Goal: Task Accomplishment & Management: Use online tool/utility

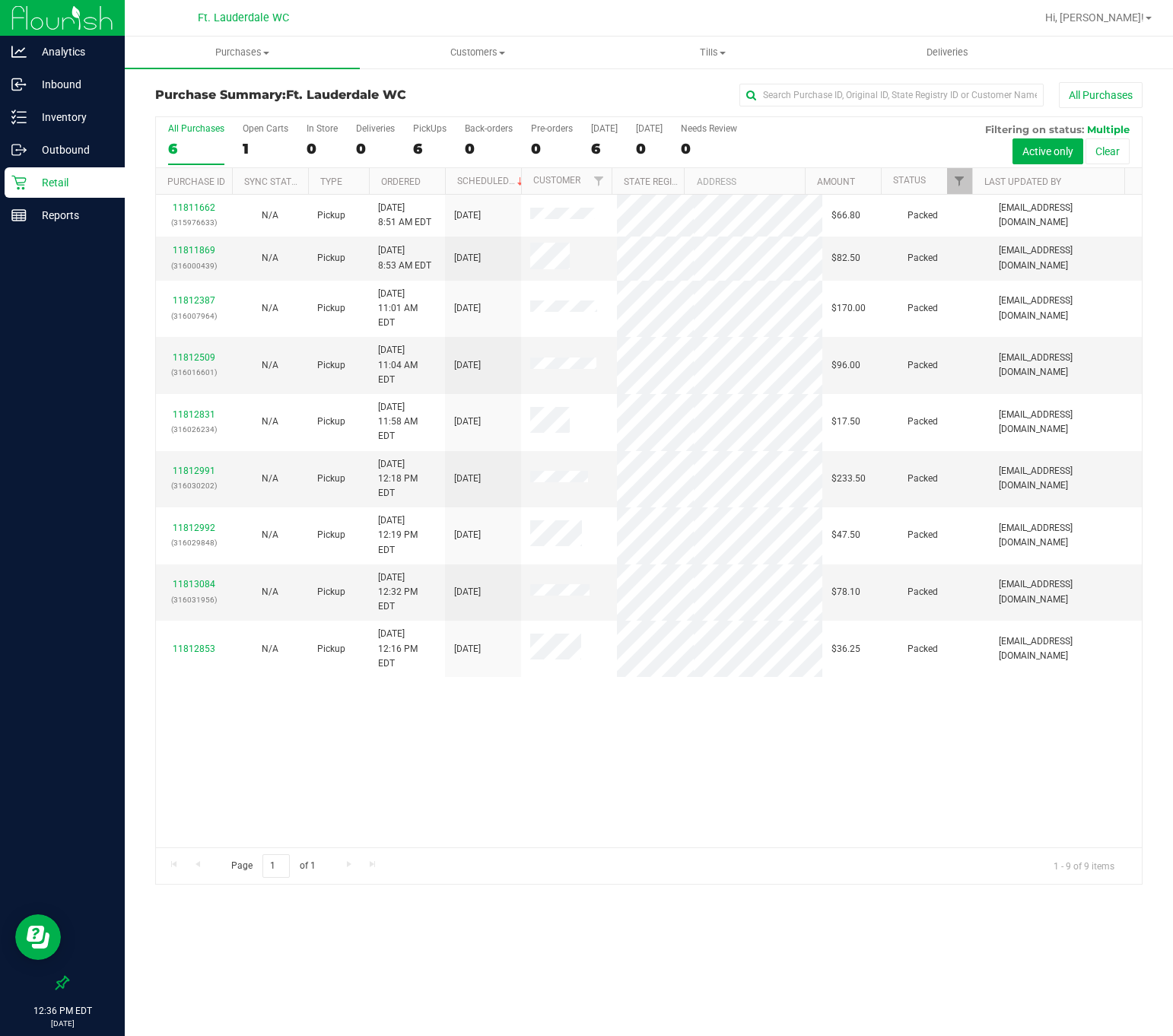
click at [125, 171] on div "Purchase Summary: Ft. Lauderdale WC All Purchases All Purchases 6 Open Carts 1 …" at bounding box center [648, 483] width 1048 height 832
click at [90, 178] on p "Retail" at bounding box center [72, 182] width 91 height 18
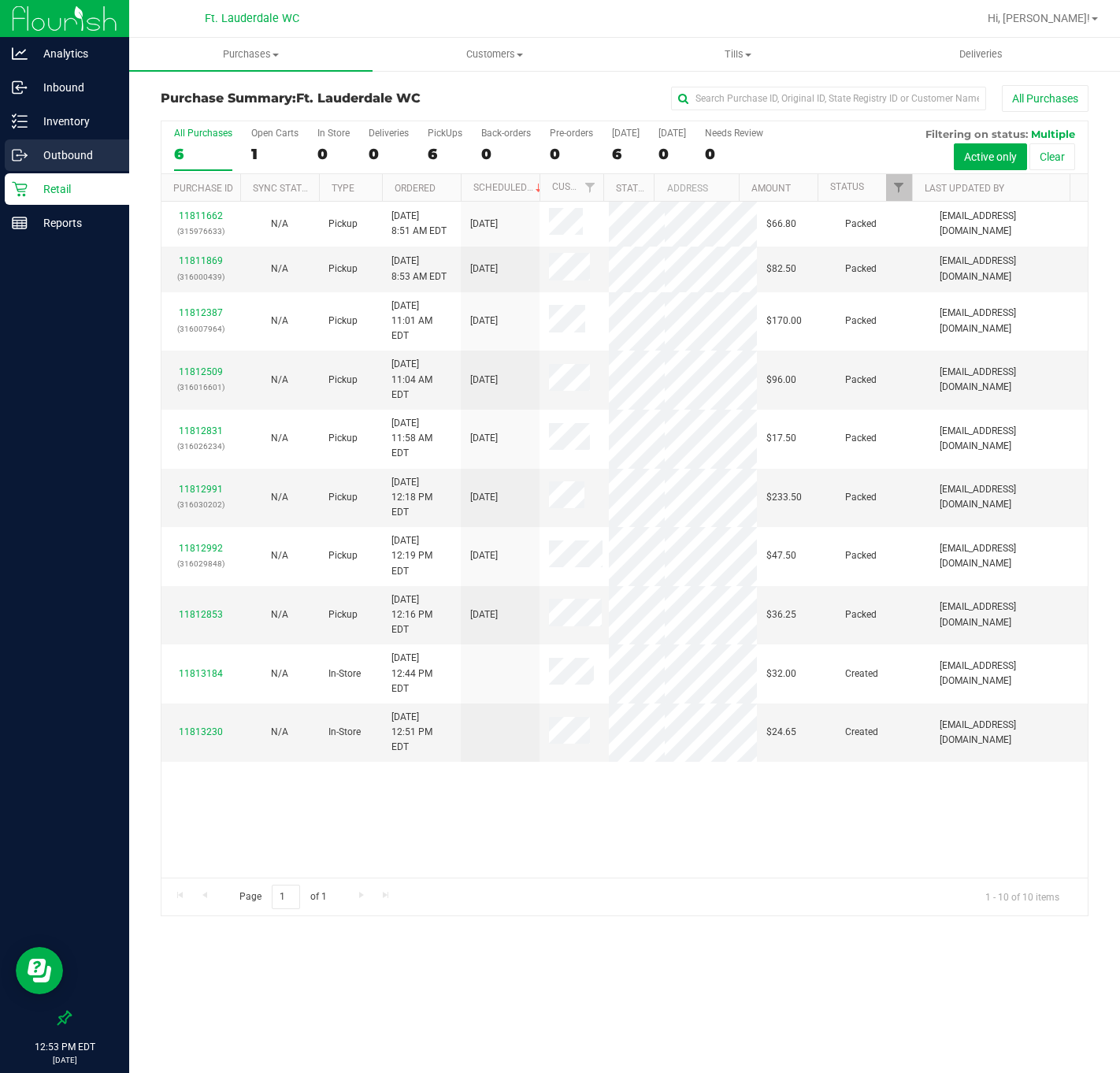
click at [83, 139] on div "Outbound" at bounding box center [67, 154] width 125 height 31
click at [83, 131] on div "Analytics Inbound Inventory Outbound Retail Reports 12:53 PM EDT [DATE] 08/19 F…" at bounding box center [560, 536] width 1120 height 1073
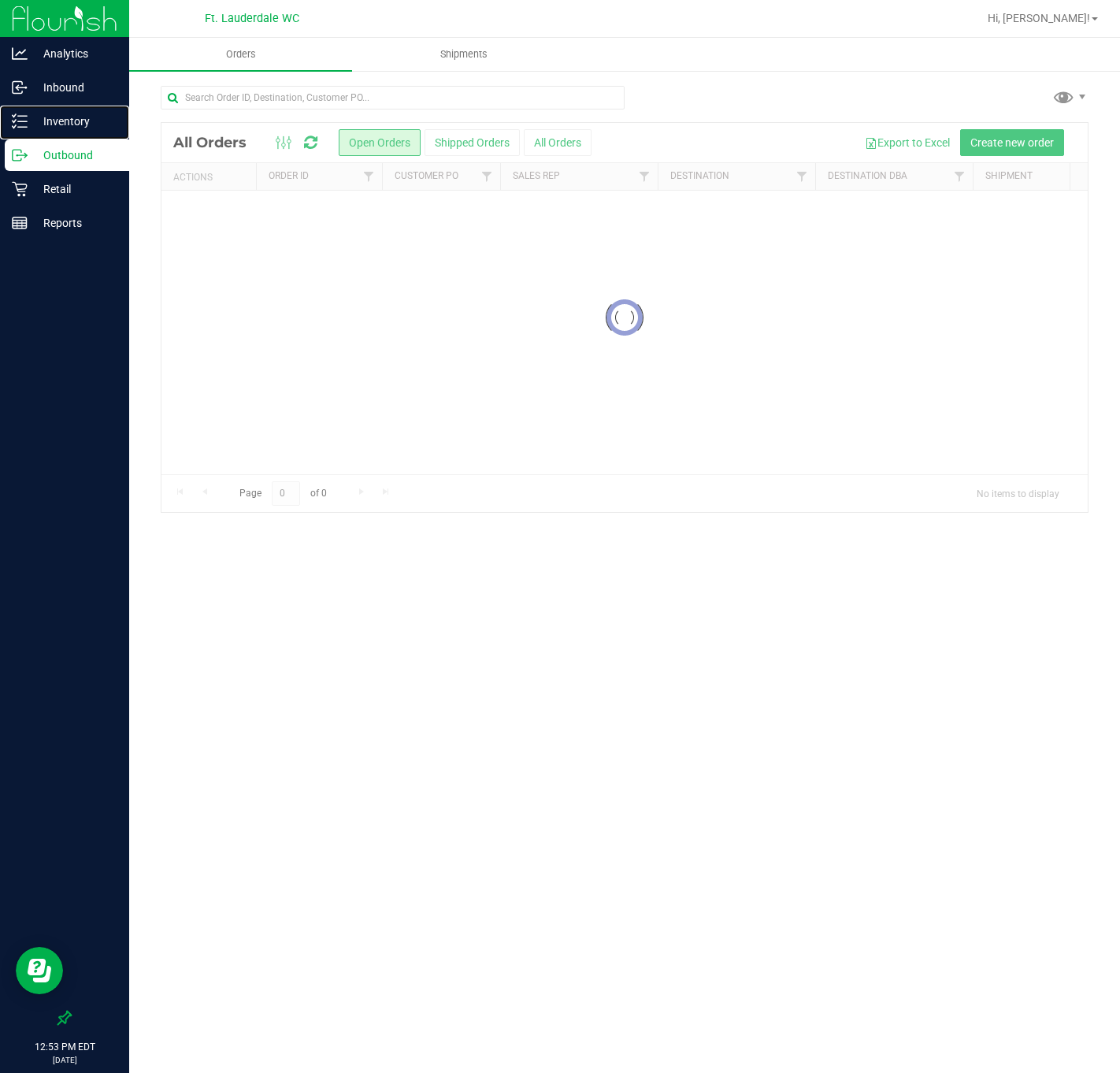
click at [83, 112] on p "Inventory" at bounding box center [75, 121] width 94 height 19
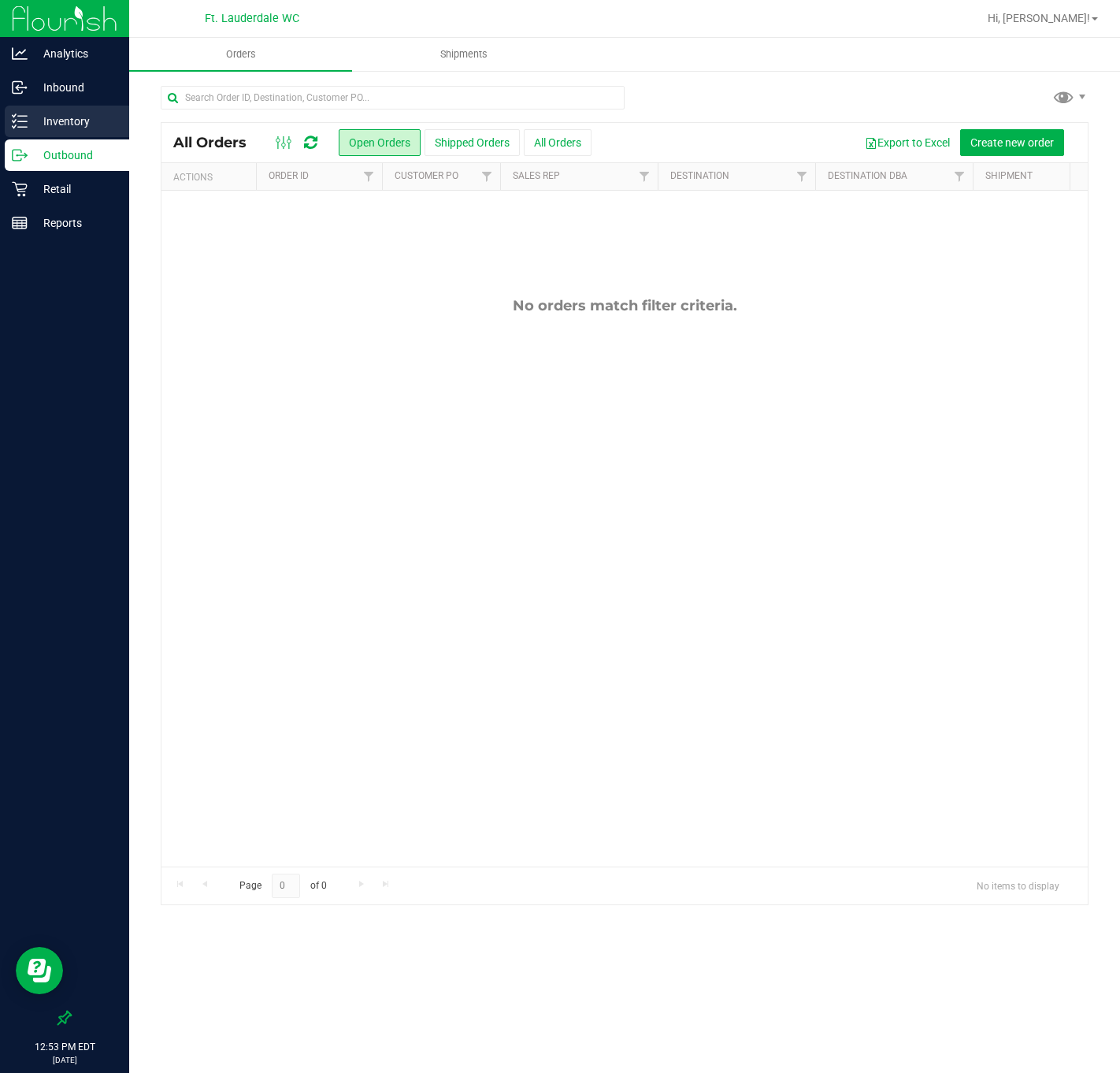
click at [18, 121] on icon at bounding box center [19, 121] width 16 height 16
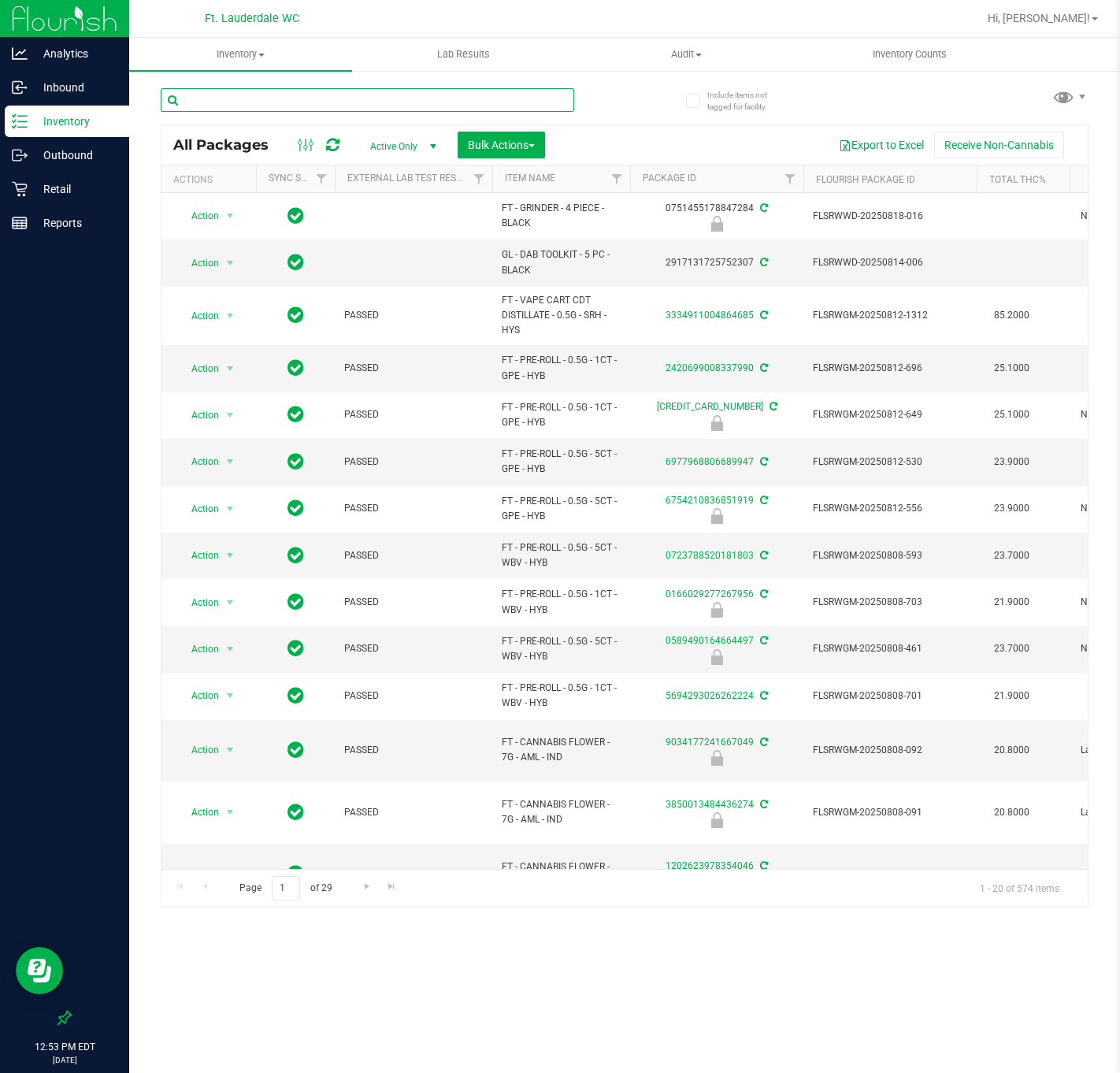
click at [223, 100] on input "text" at bounding box center [367, 100] width 413 height 24
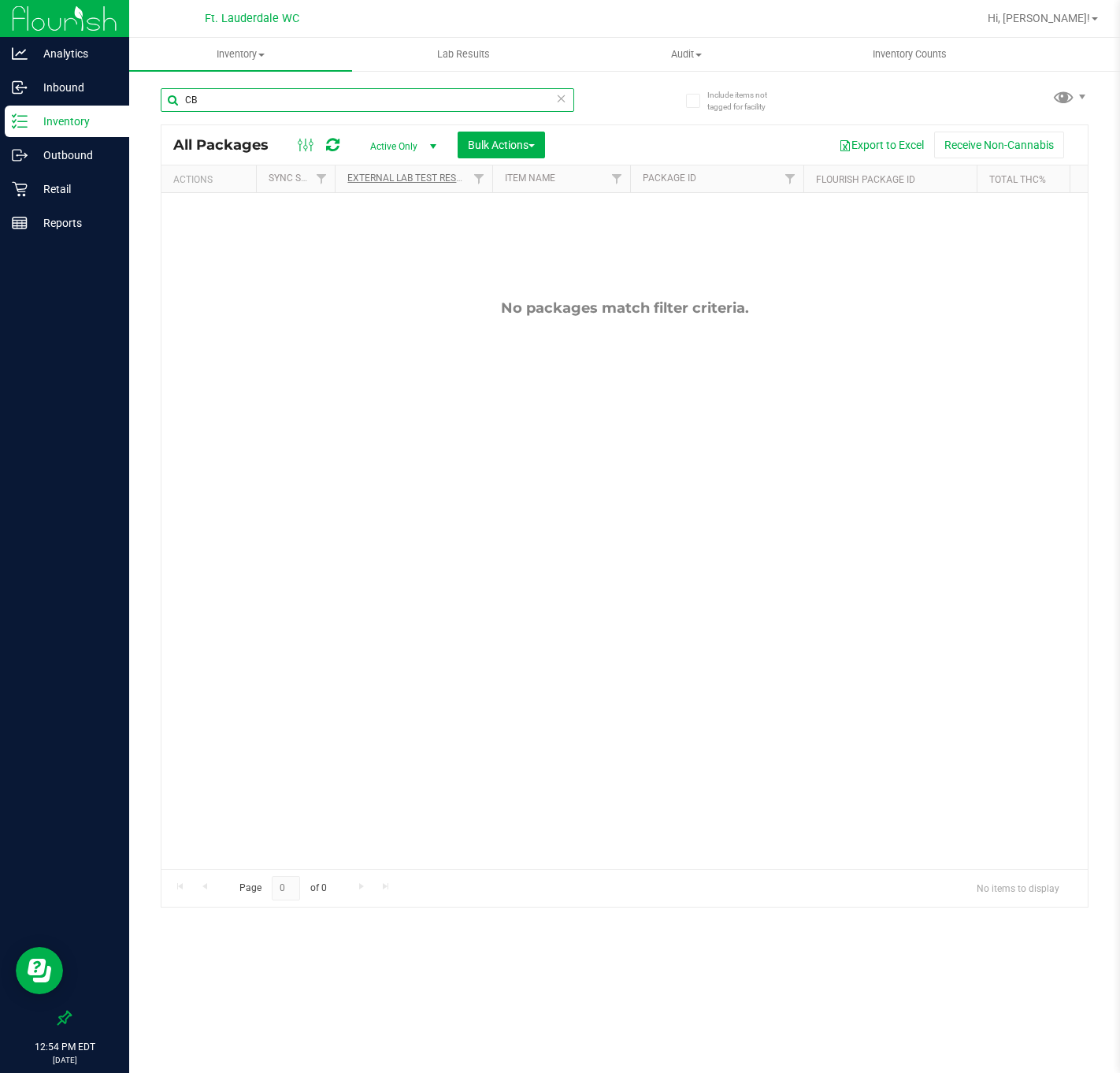
type input "C"
type input "HGH"
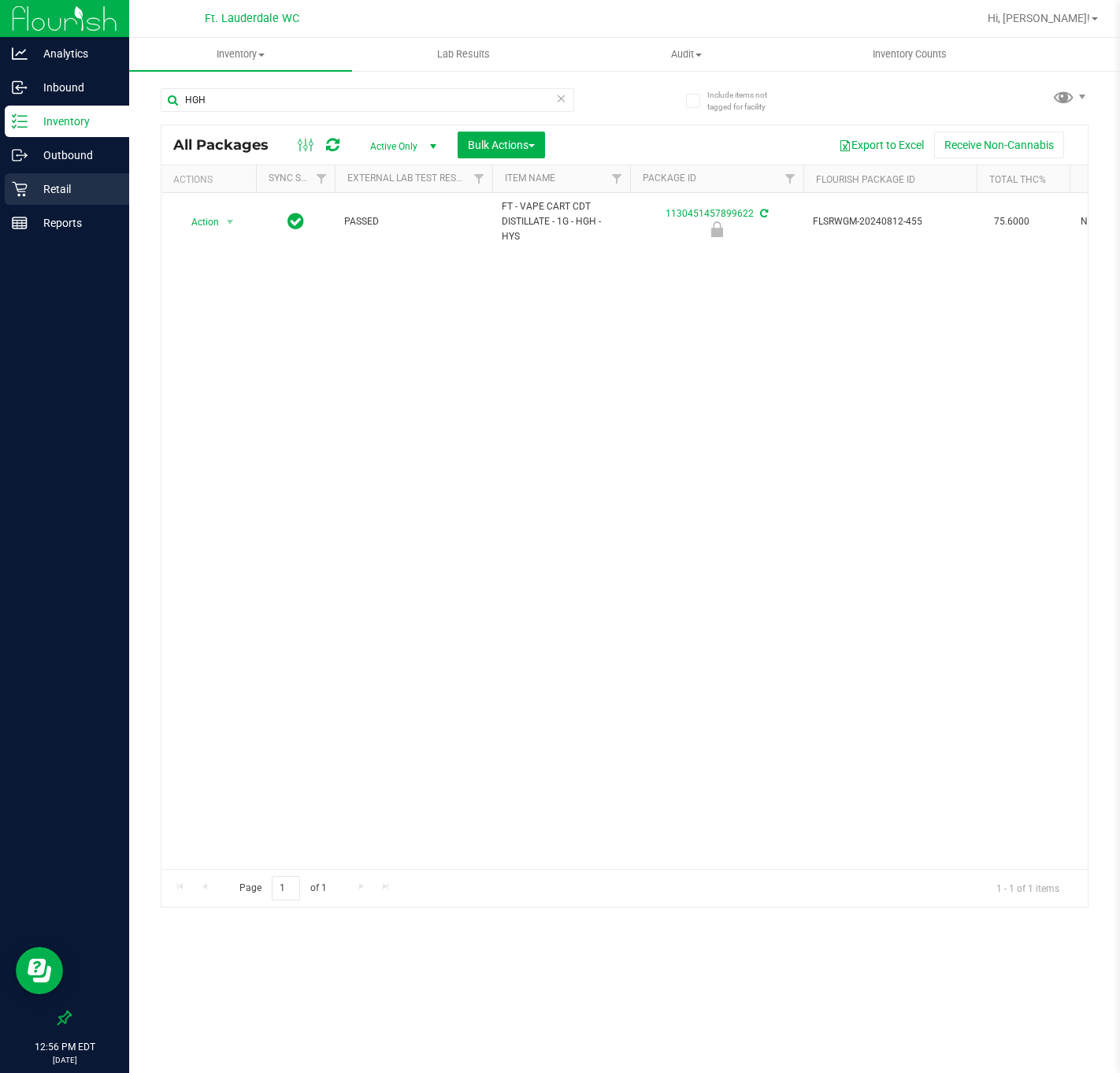
click at [13, 177] on div "Retail" at bounding box center [67, 188] width 125 height 31
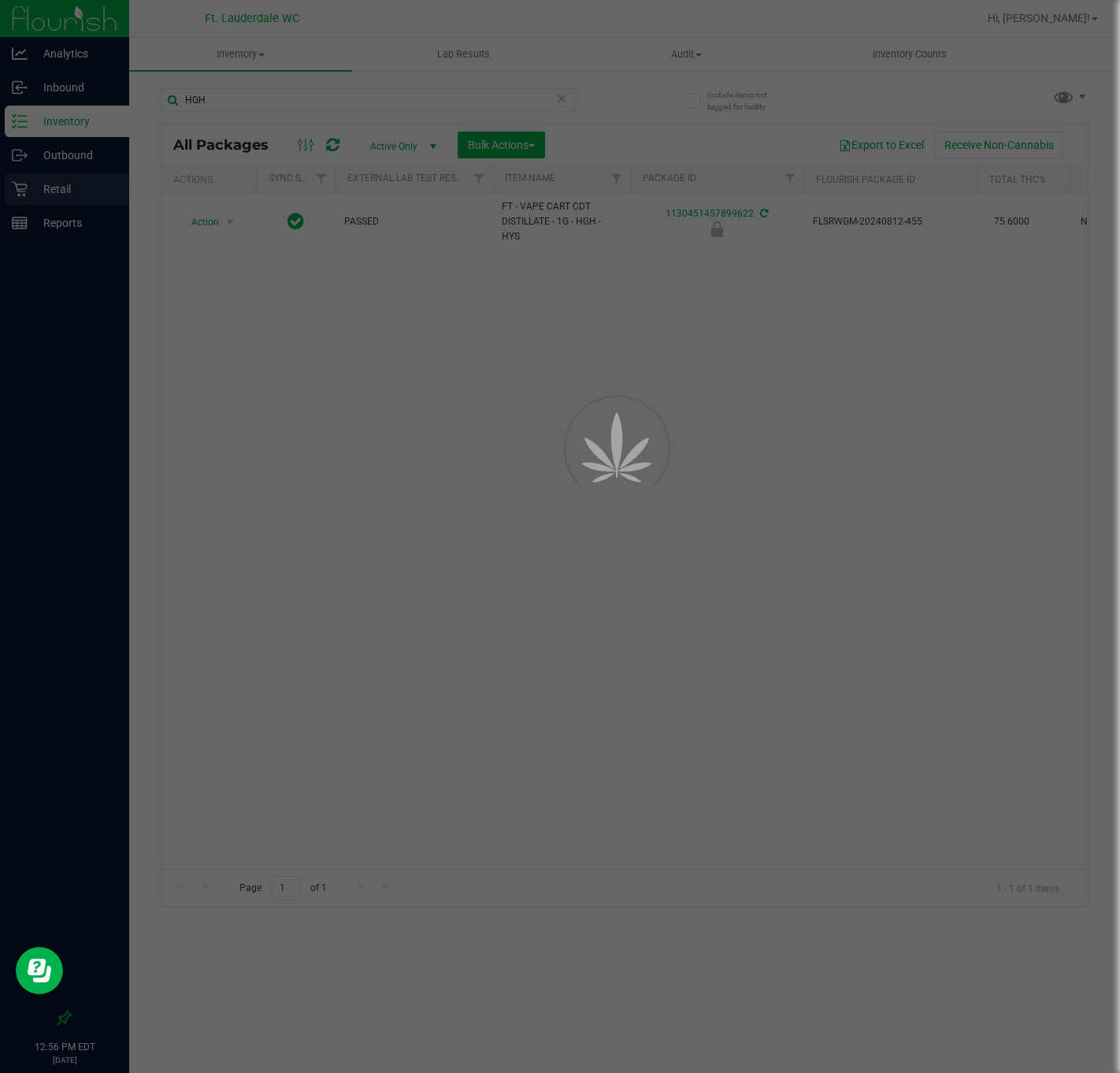
click at [19, 181] on div at bounding box center [560, 536] width 1120 height 1073
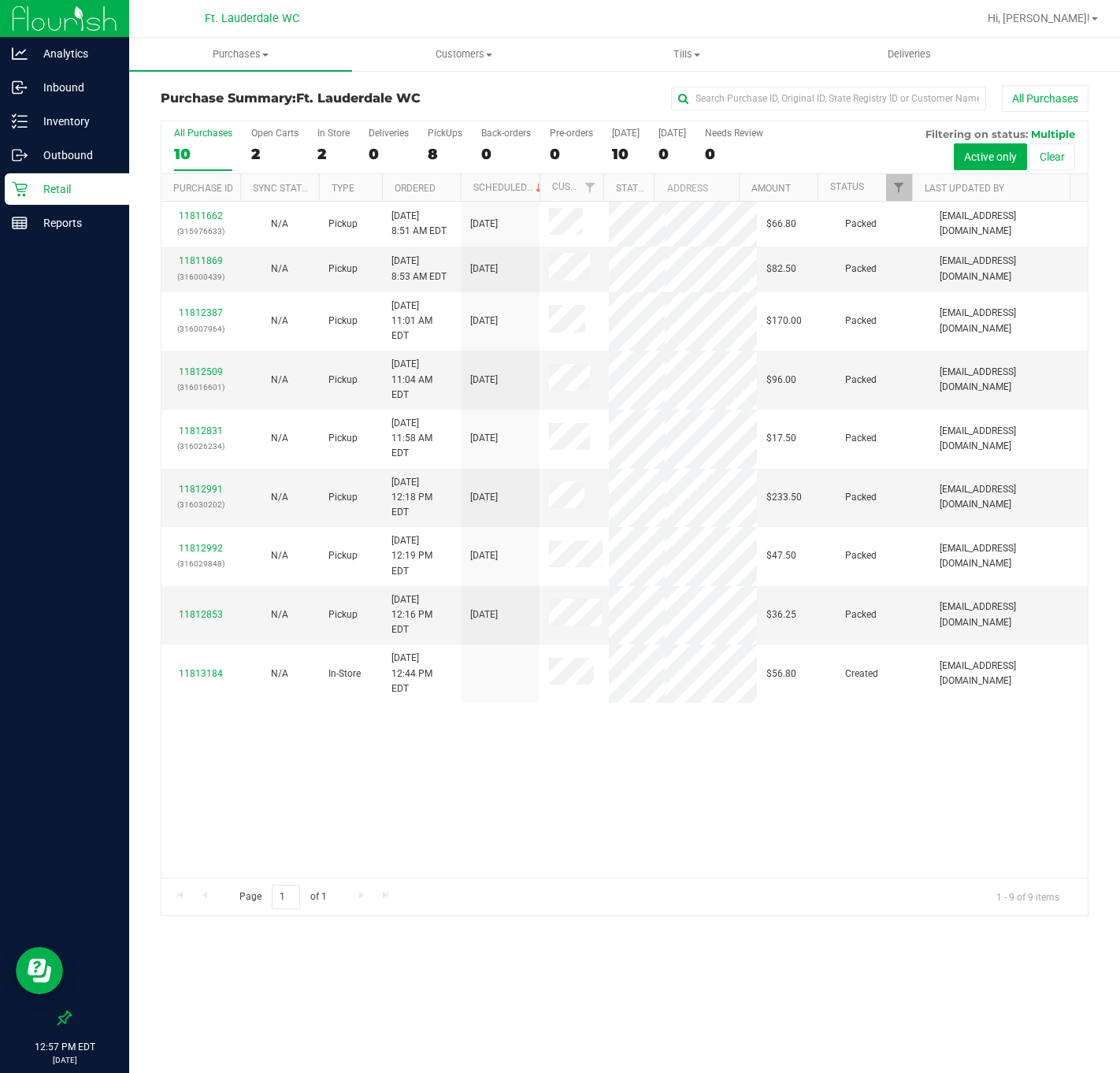
drag, startPoint x: 629, startPoint y: 779, endPoint x: 291, endPoint y: 702, distance: 346.7
click at [632, 779] on div "11811662 (315976633) N/A Pickup [DATE] 8:51 AM EDT 8/19/2025 $66.80 Packed [EMA…" at bounding box center [624, 539] width 926 height 676
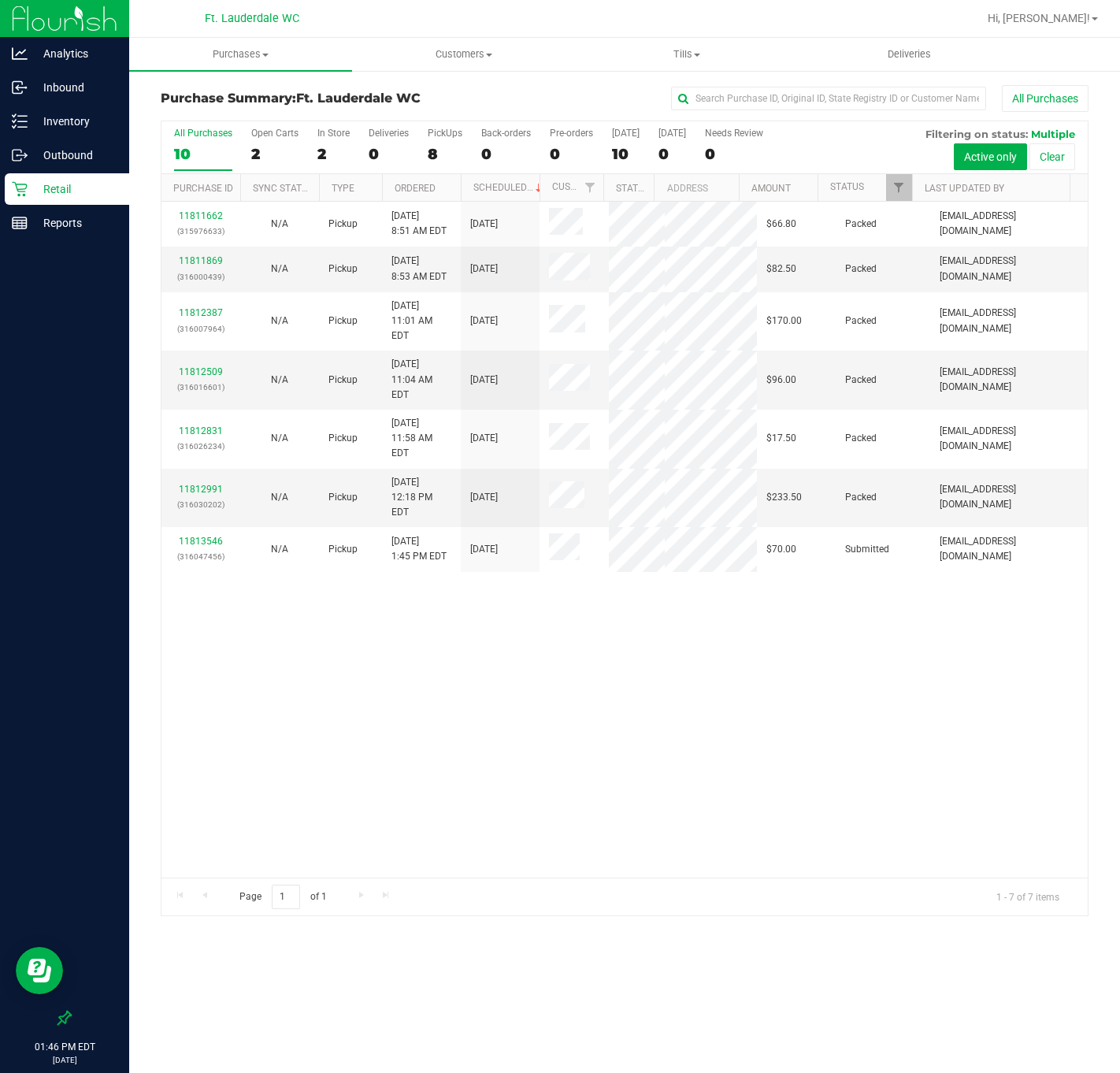
click at [454, 709] on div "11811662 (315976633) N/A Pickup [DATE] 8:51 AM EDT 8/19/2025 $66.80 Packed [EMA…" at bounding box center [624, 539] width 926 height 676
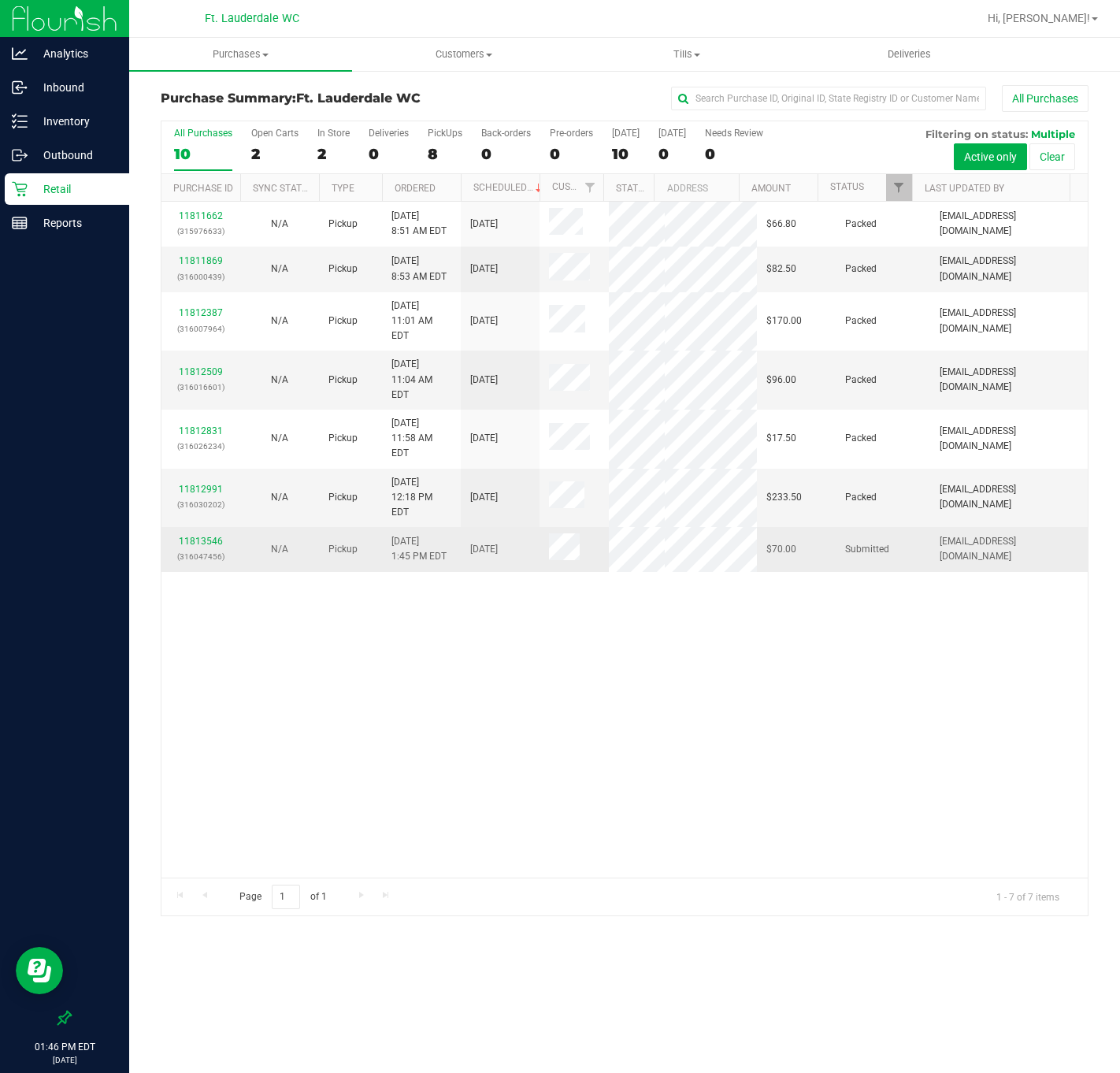
click at [191, 549] on p "(316047456)" at bounding box center [201, 557] width 60 height 15
click at [213, 536] on link "11813546" at bounding box center [201, 541] width 44 height 11
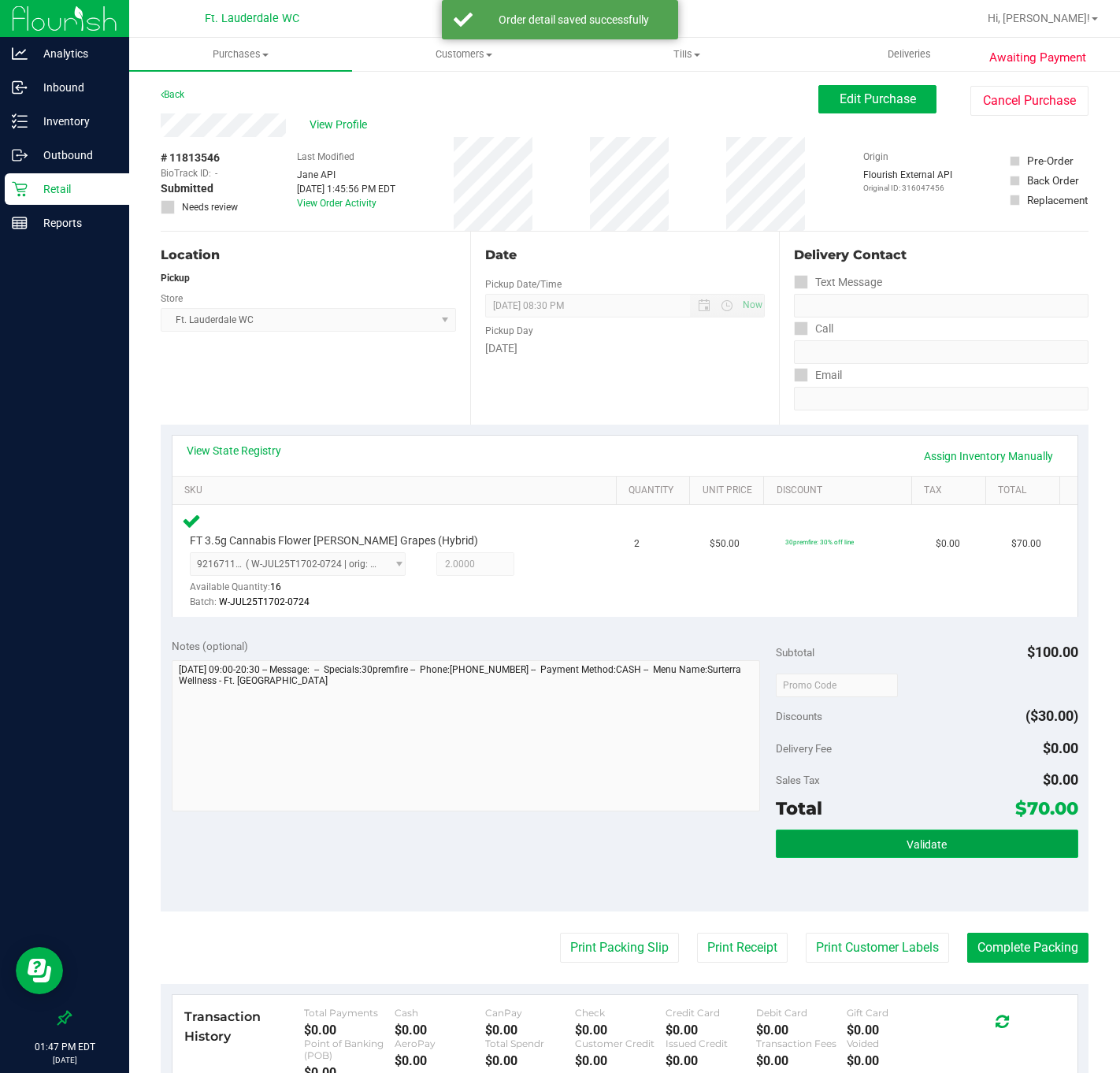
click at [973, 850] on button "Validate" at bounding box center [927, 844] width 303 height 29
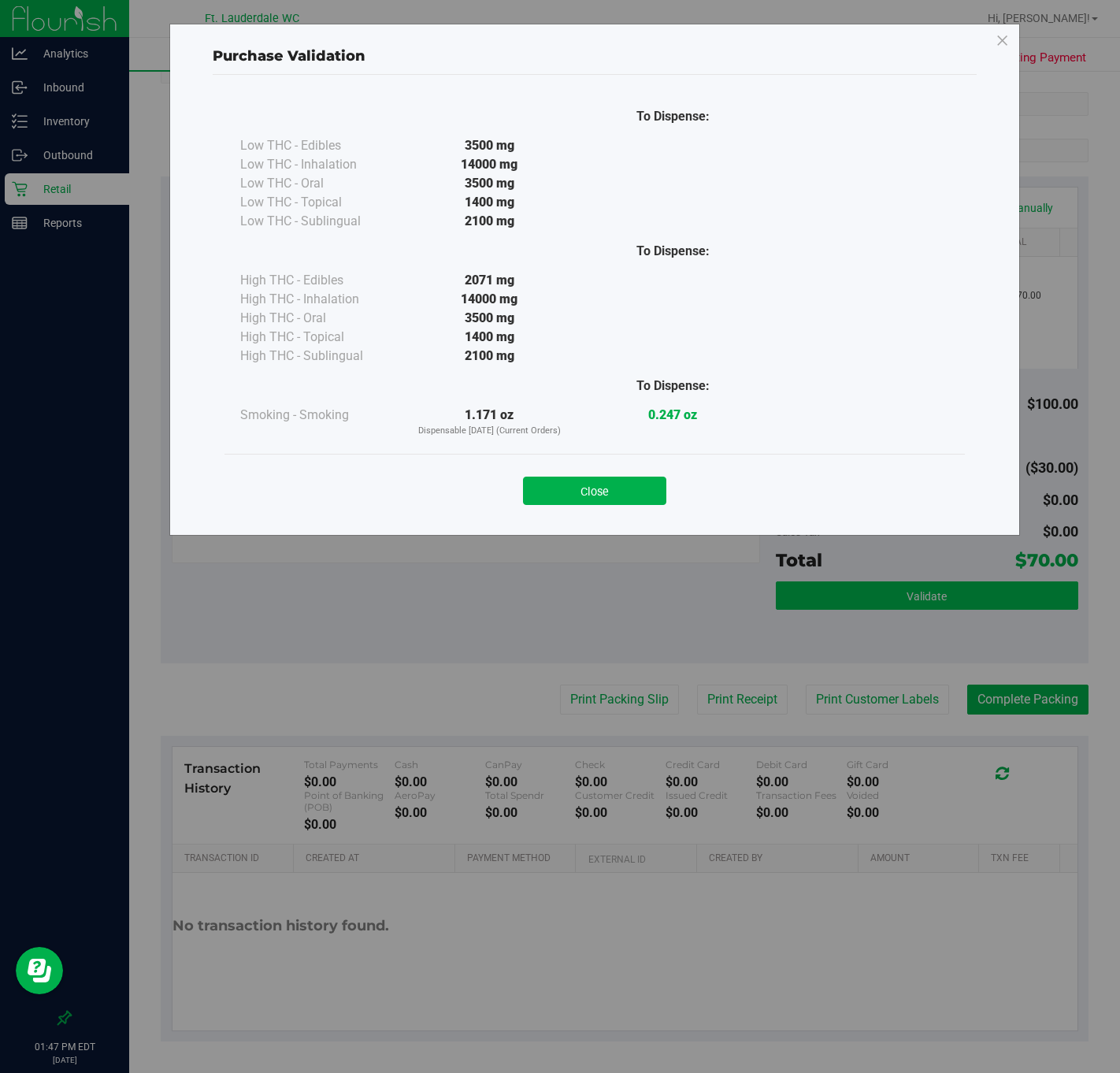
scroll to position [253, 0]
click at [594, 493] on button "Close" at bounding box center [595, 491] width 143 height 29
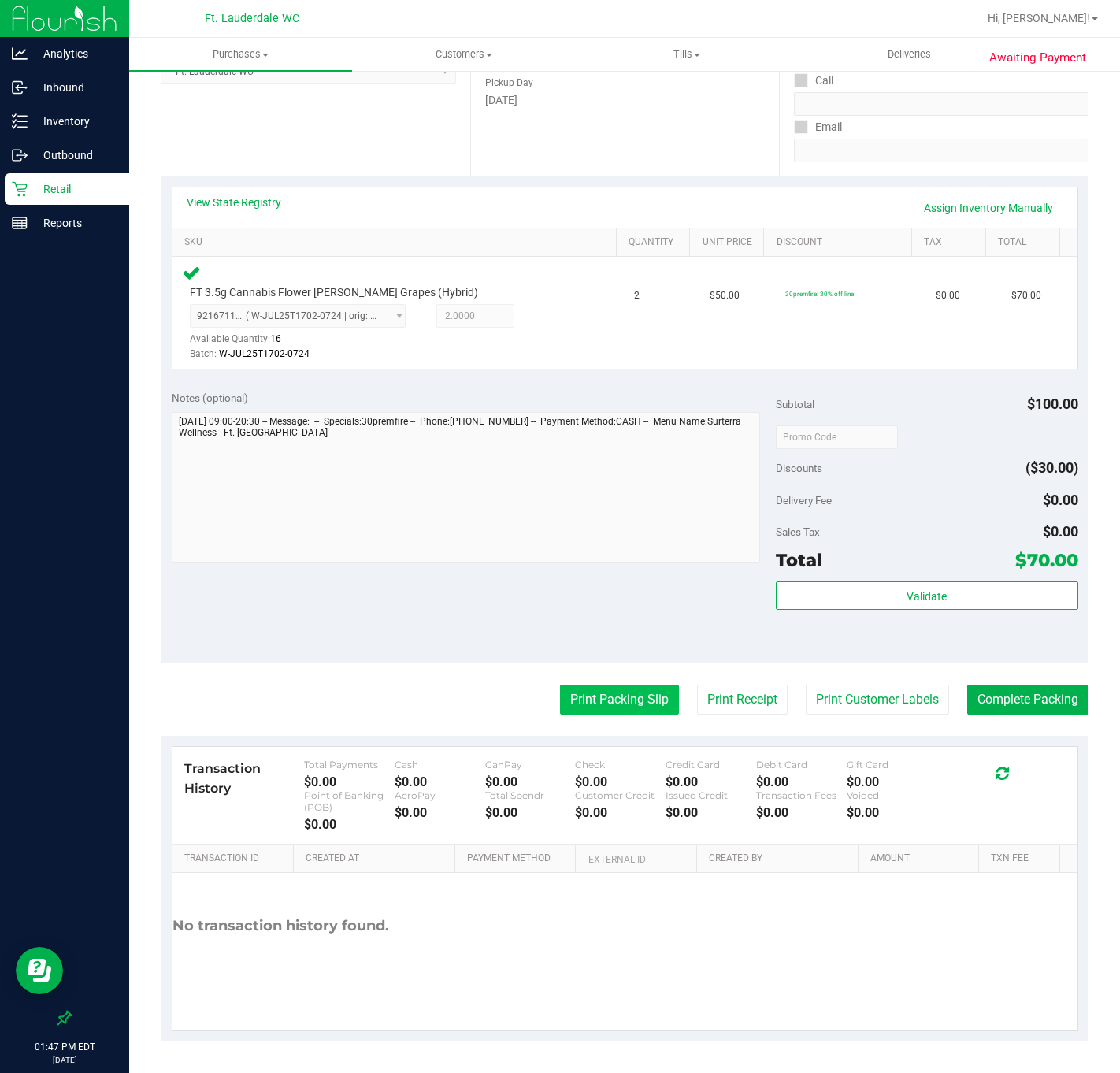
click at [569, 698] on button "Print Packing Slip" at bounding box center [619, 698] width 119 height 30
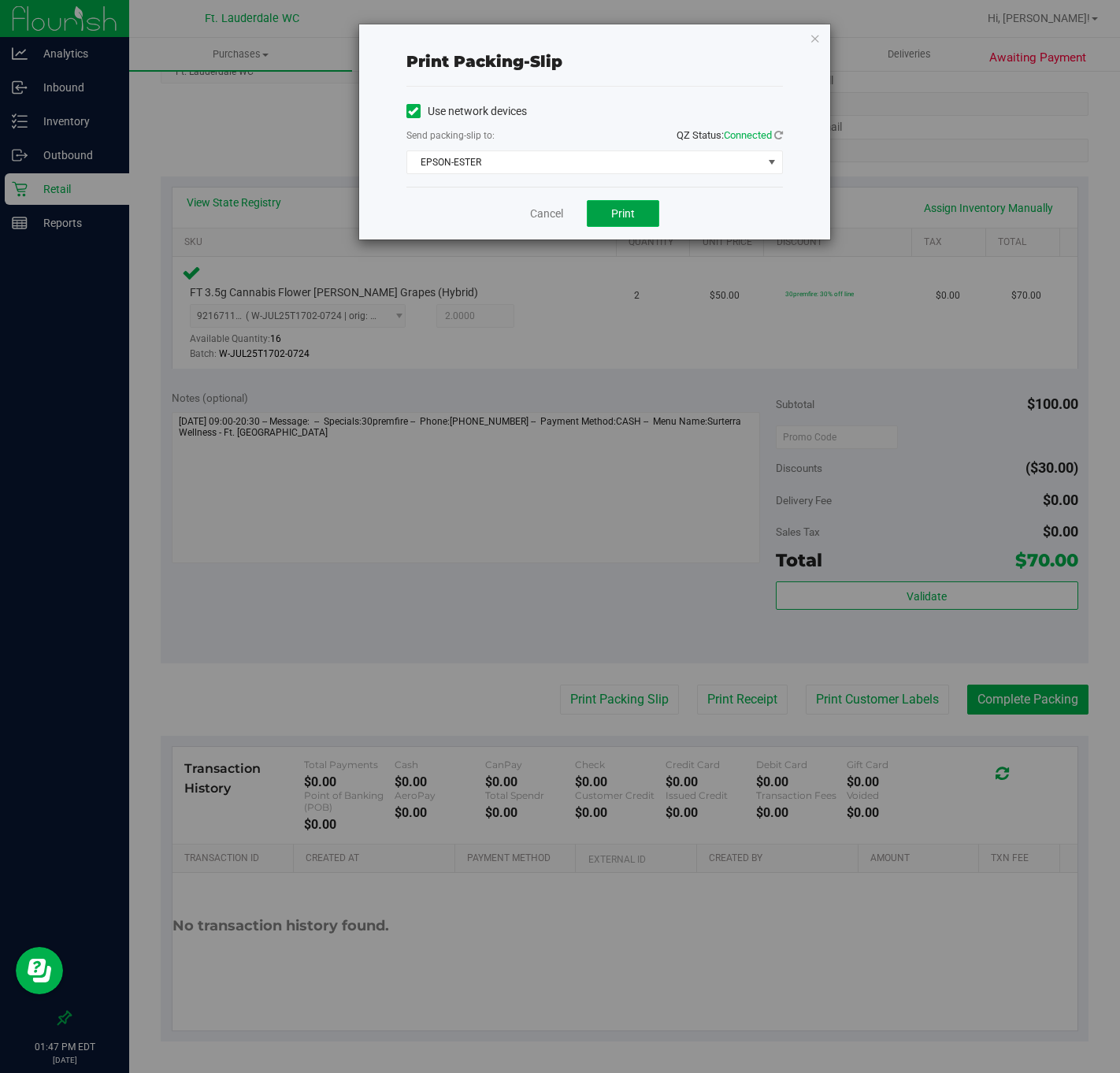
click at [636, 224] on button "Print" at bounding box center [623, 213] width 73 height 27
click at [815, 45] on icon "button" at bounding box center [815, 38] width 11 height 19
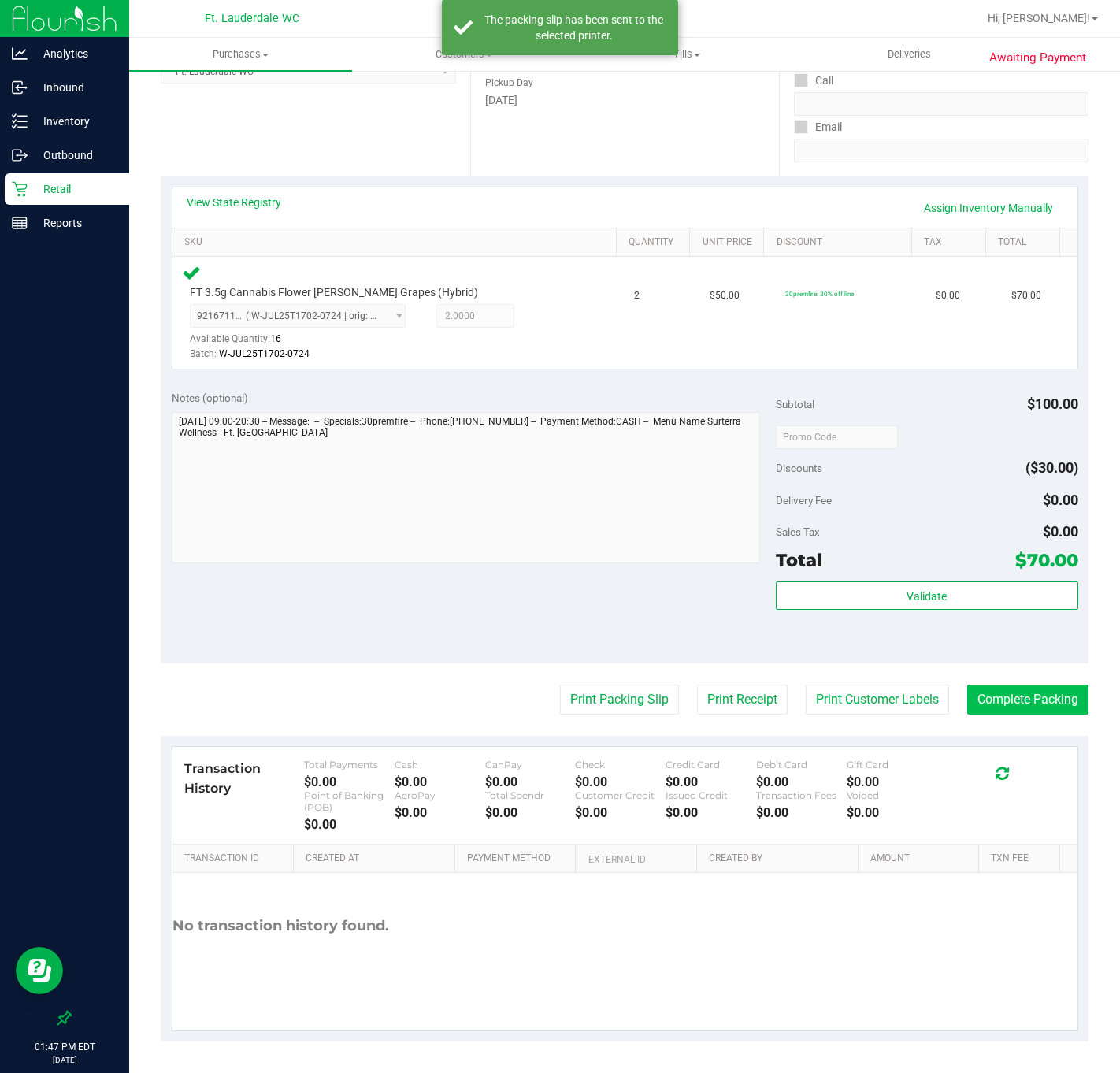
click at [1004, 703] on button "Complete Packing" at bounding box center [1028, 698] width 121 height 30
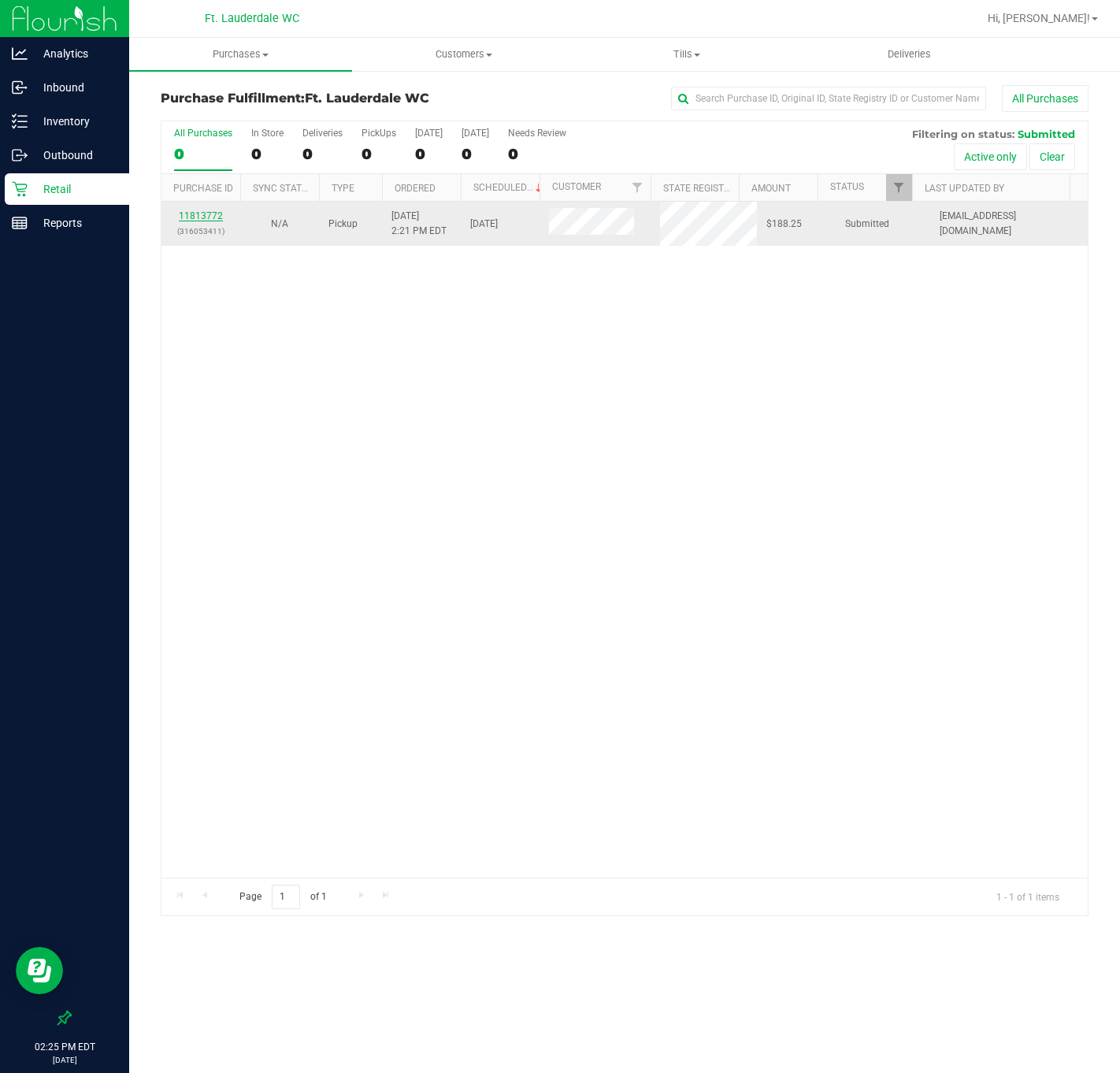
click at [204, 213] on link "11813772" at bounding box center [201, 215] width 44 height 11
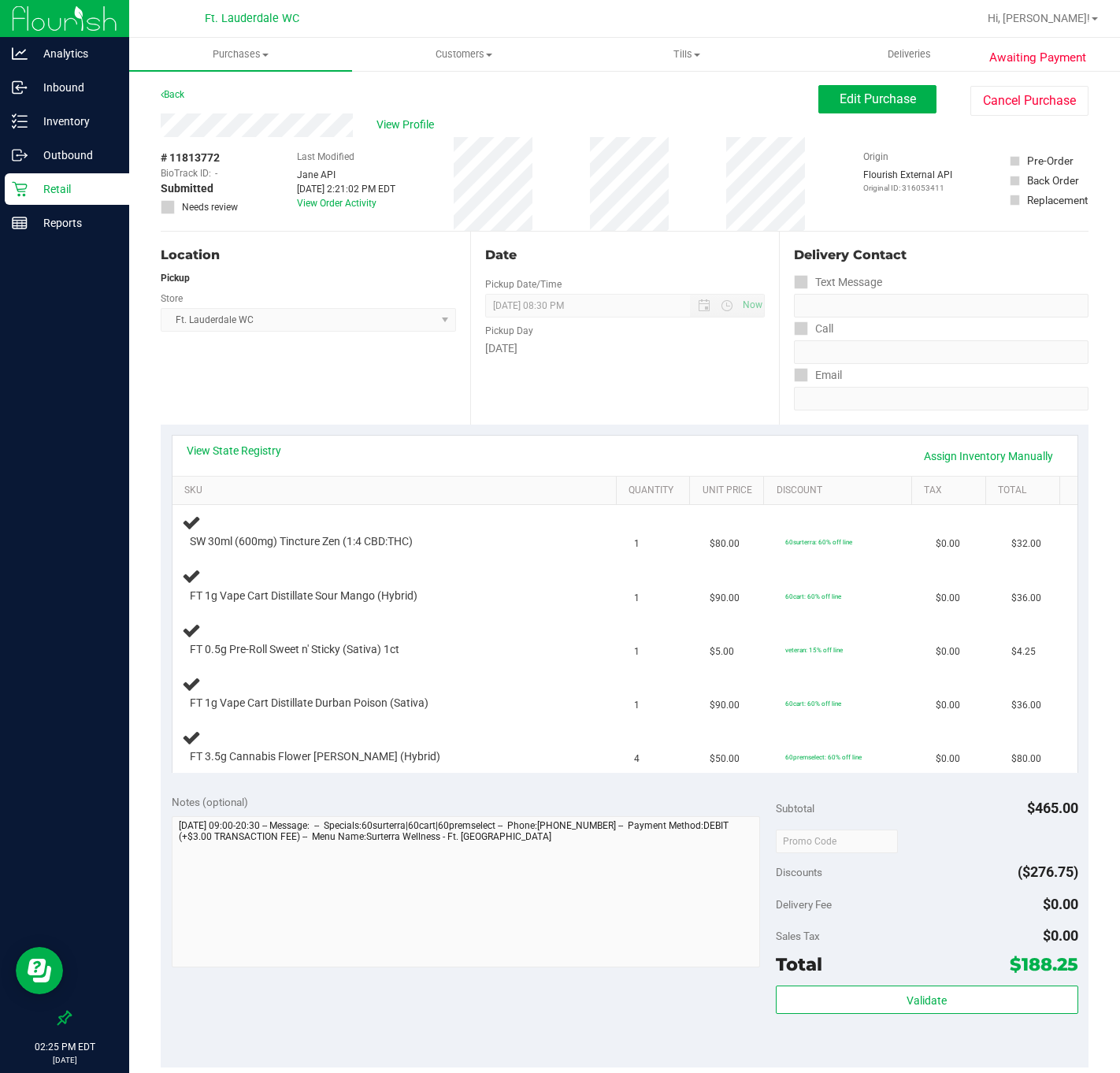
drag, startPoint x: 983, startPoint y: 0, endPoint x: 747, endPoint y: 71, distance: 246.4
click at [678, 109] on div "Back Edit Purchase Cancel Purchase" at bounding box center [624, 100] width 928 height 29
click at [1074, 18] on span "Hi, [PERSON_NAME]!" at bounding box center [1038, 18] width 102 height 13
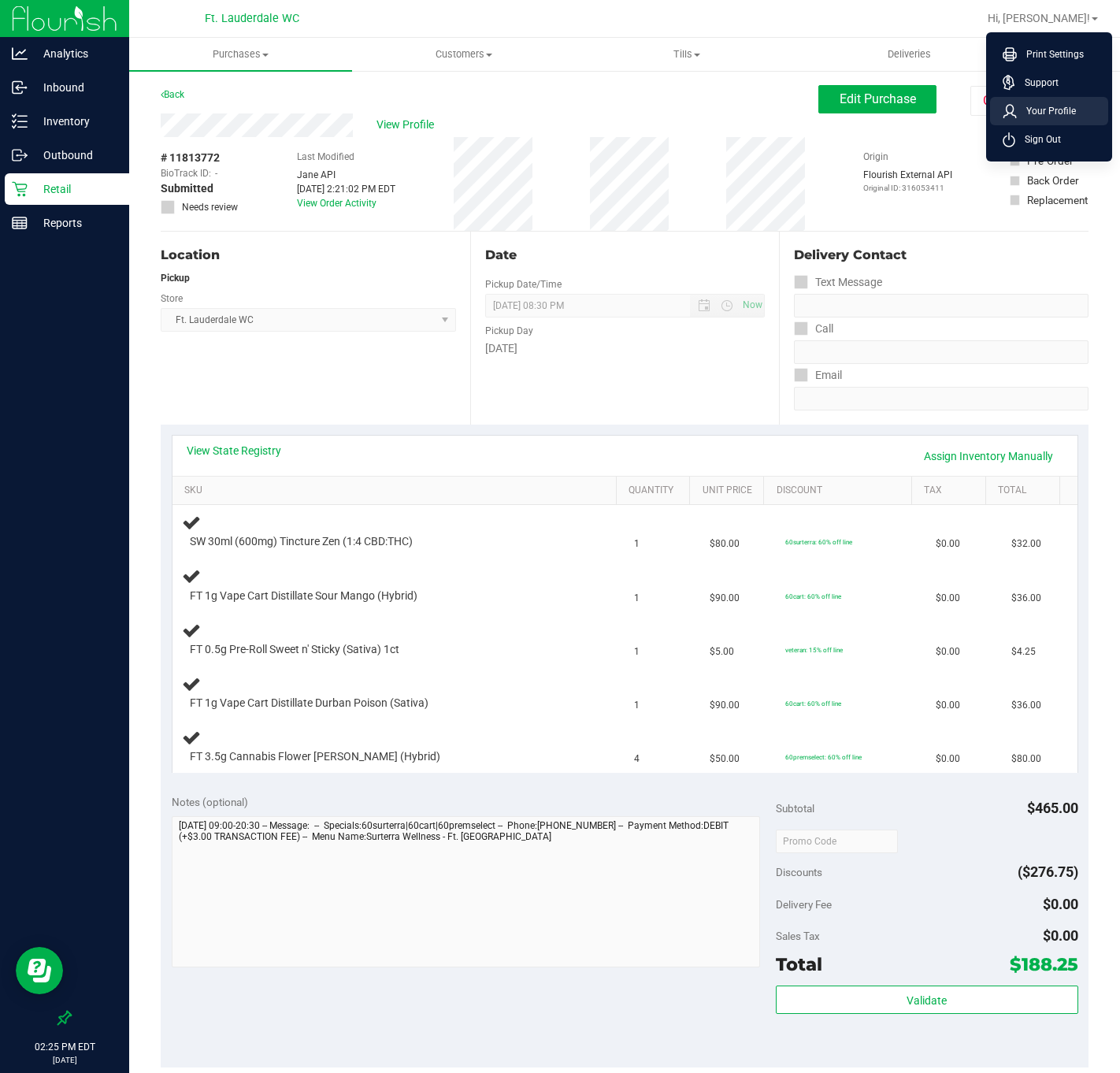
click at [1031, 121] on li "Your Profile" at bounding box center [1049, 111] width 118 height 29
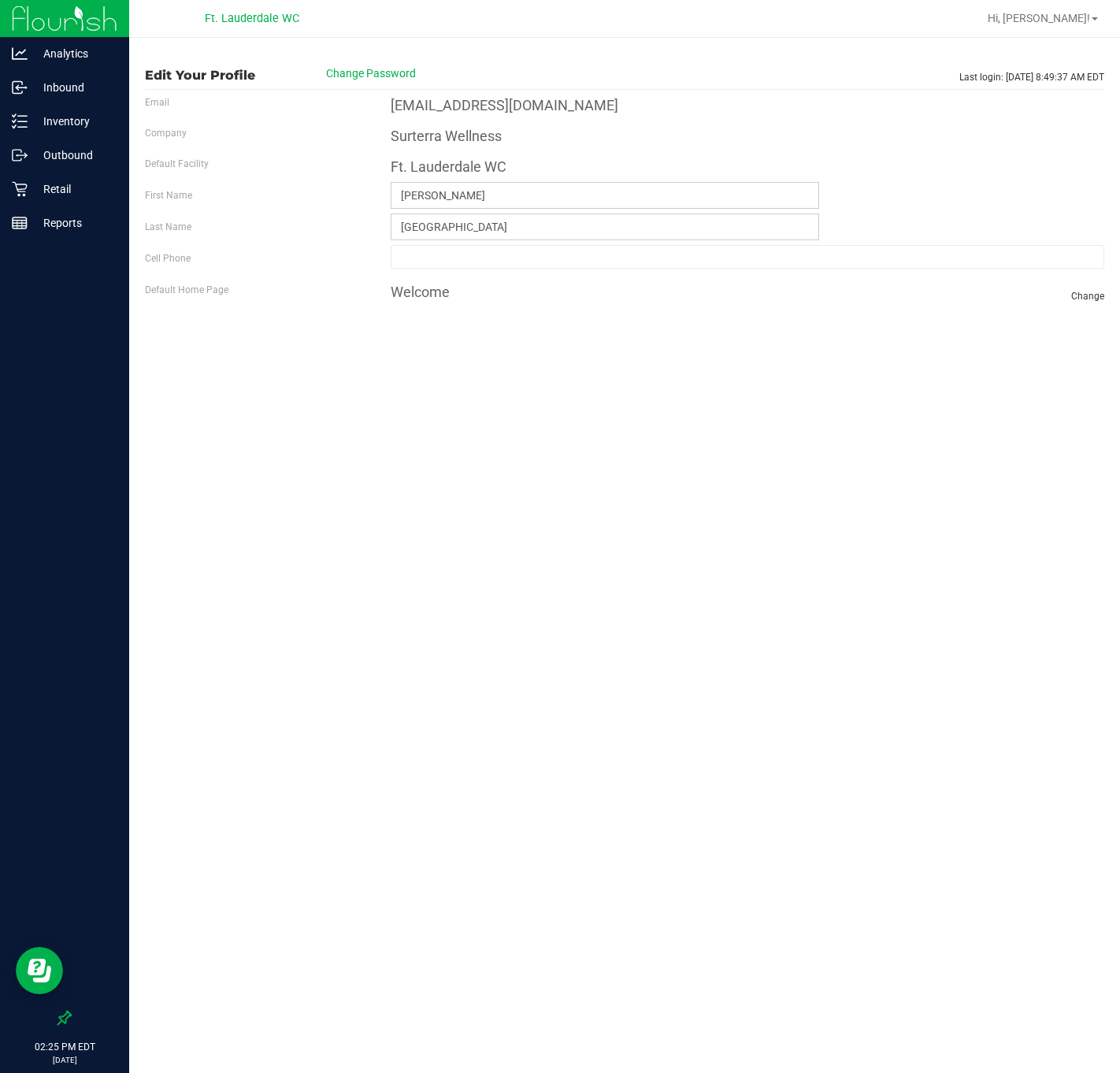
click at [1045, 30] on div "Hi, [PERSON_NAME]! Print Settings Support Your Profile Sign Out" at bounding box center [1042, 19] width 123 height 28
click at [1045, 26] on link "Hi, [PERSON_NAME]!" at bounding box center [1042, 19] width 123 height 17
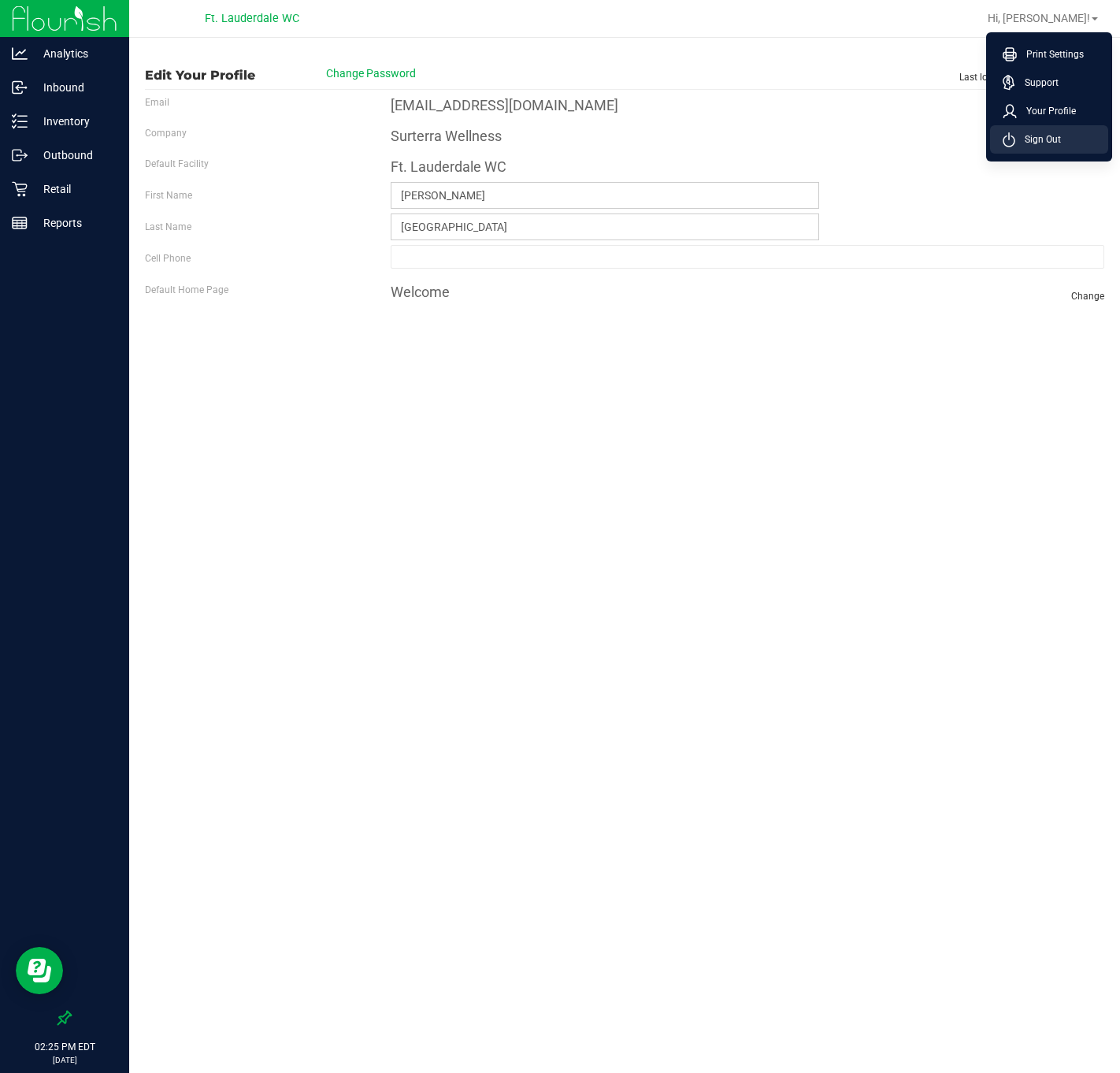
click at [1050, 142] on span "Sign Out" at bounding box center [1038, 139] width 46 height 16
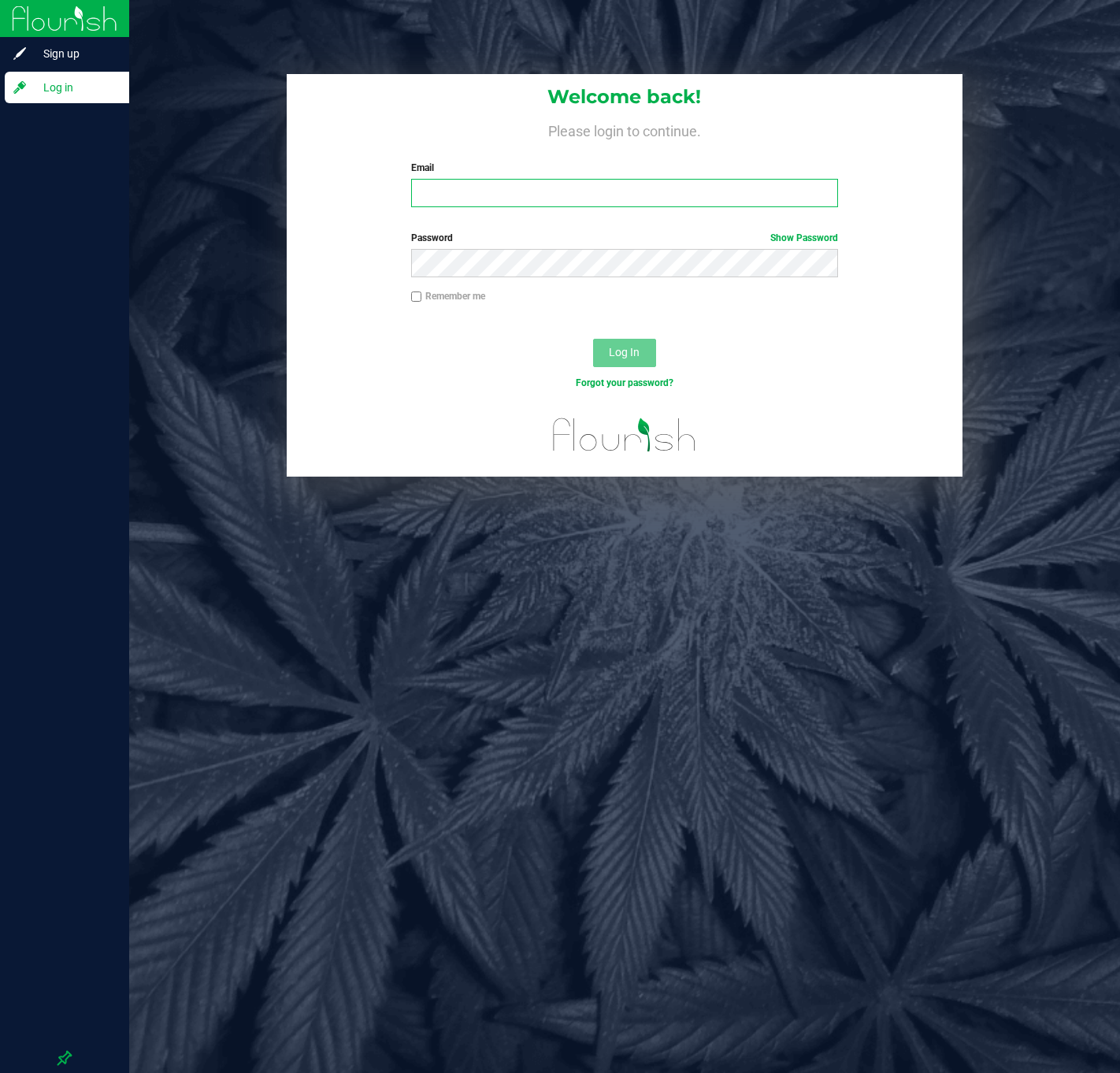
click at [531, 189] on input "Email" at bounding box center [624, 193] width 427 height 29
type input "[EMAIL_ADDRESS][DOMAIN_NAME]"
click at [593, 338] on button "Log In" at bounding box center [624, 353] width 63 height 29
